Goal: Find specific page/section: Find specific page/section

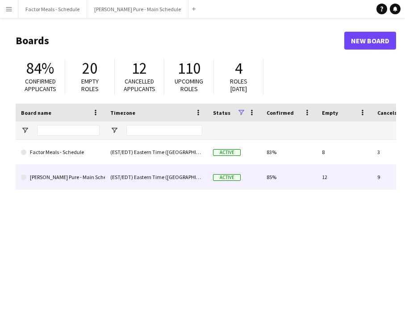
click at [50, 182] on link "[PERSON_NAME] Pure - Main Schedule" at bounding box center [60, 177] width 79 height 25
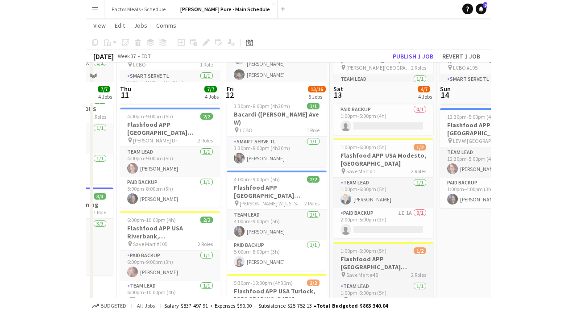
scroll to position [207, 0]
